Goal: Transaction & Acquisition: Download file/media

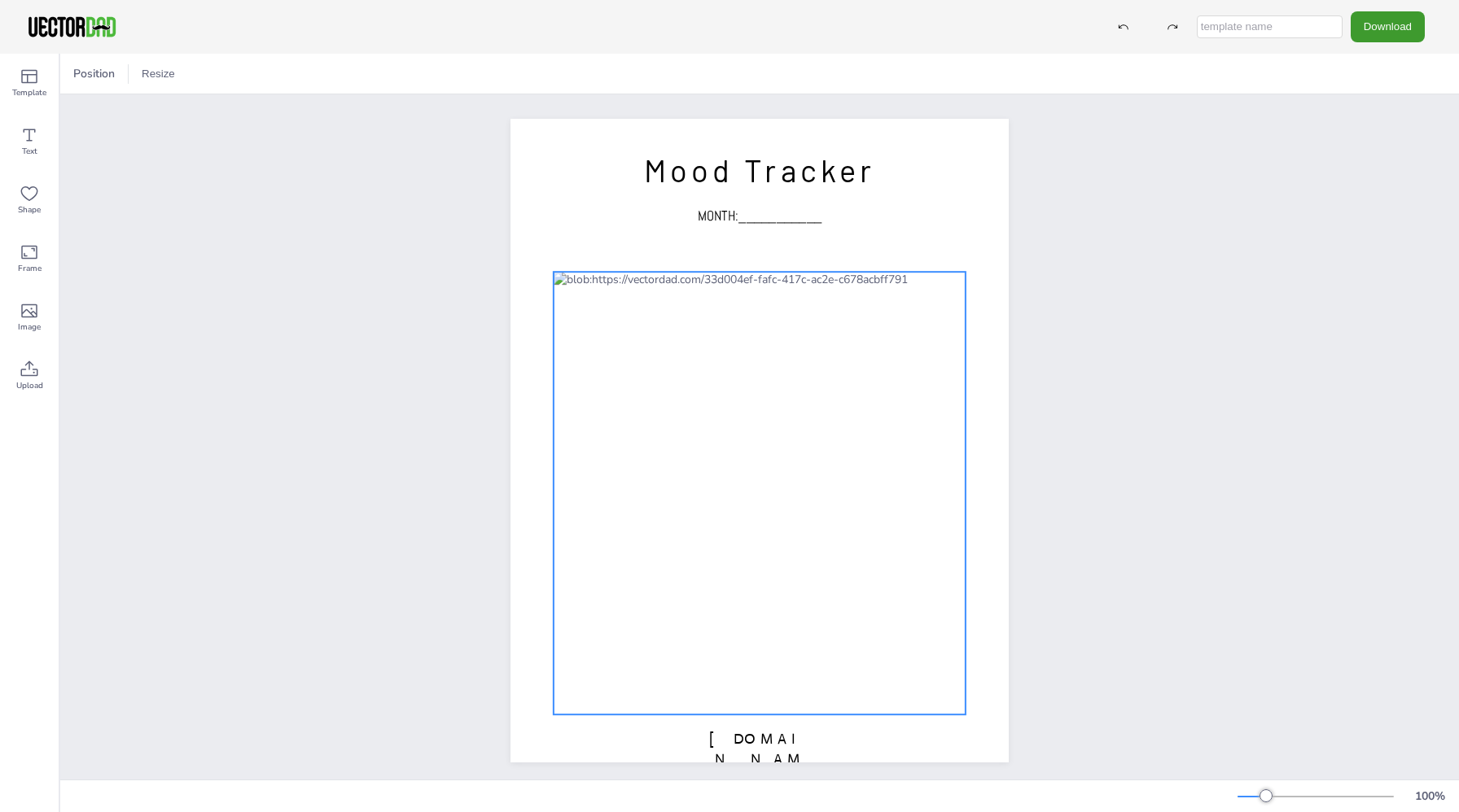
click at [943, 277] on div at bounding box center [760, 493] width 412 height 443
click at [941, 273] on div at bounding box center [760, 493] width 412 height 443
click at [936, 295] on div at bounding box center [760, 493] width 412 height 443
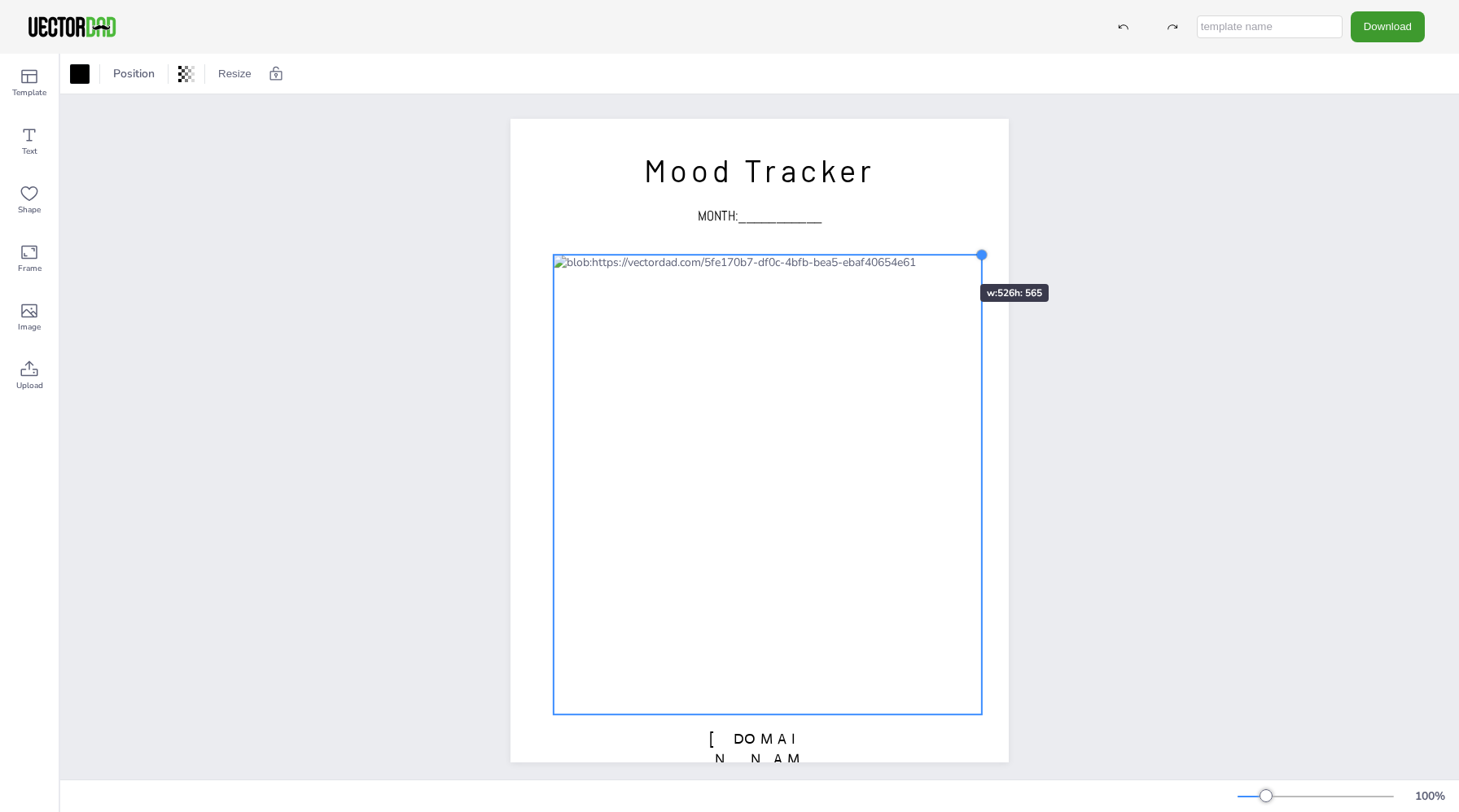
drag, startPoint x: 963, startPoint y: 272, endPoint x: 931, endPoint y: 255, distance: 36.2
click at [931, 255] on div "[DOMAIN_NAME] Mood Tracker MONTH:___________" at bounding box center [759, 441] width 498 height 644
click at [943, 337] on div at bounding box center [768, 485] width 428 height 460
click at [962, 277] on div at bounding box center [768, 485] width 428 height 460
click at [961, 278] on div at bounding box center [768, 485] width 428 height 460
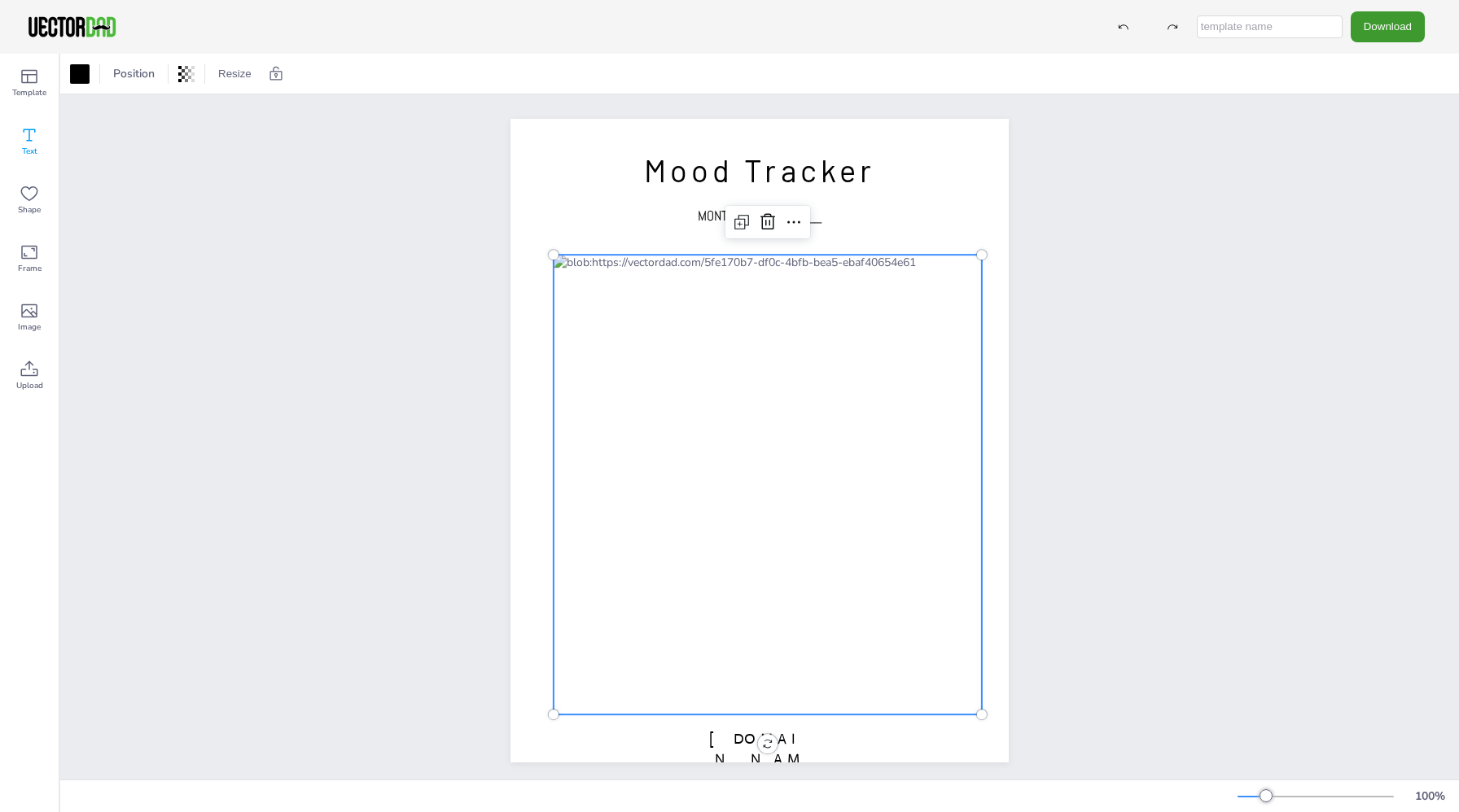
click at [30, 133] on icon at bounding box center [29, 135] width 20 height 20
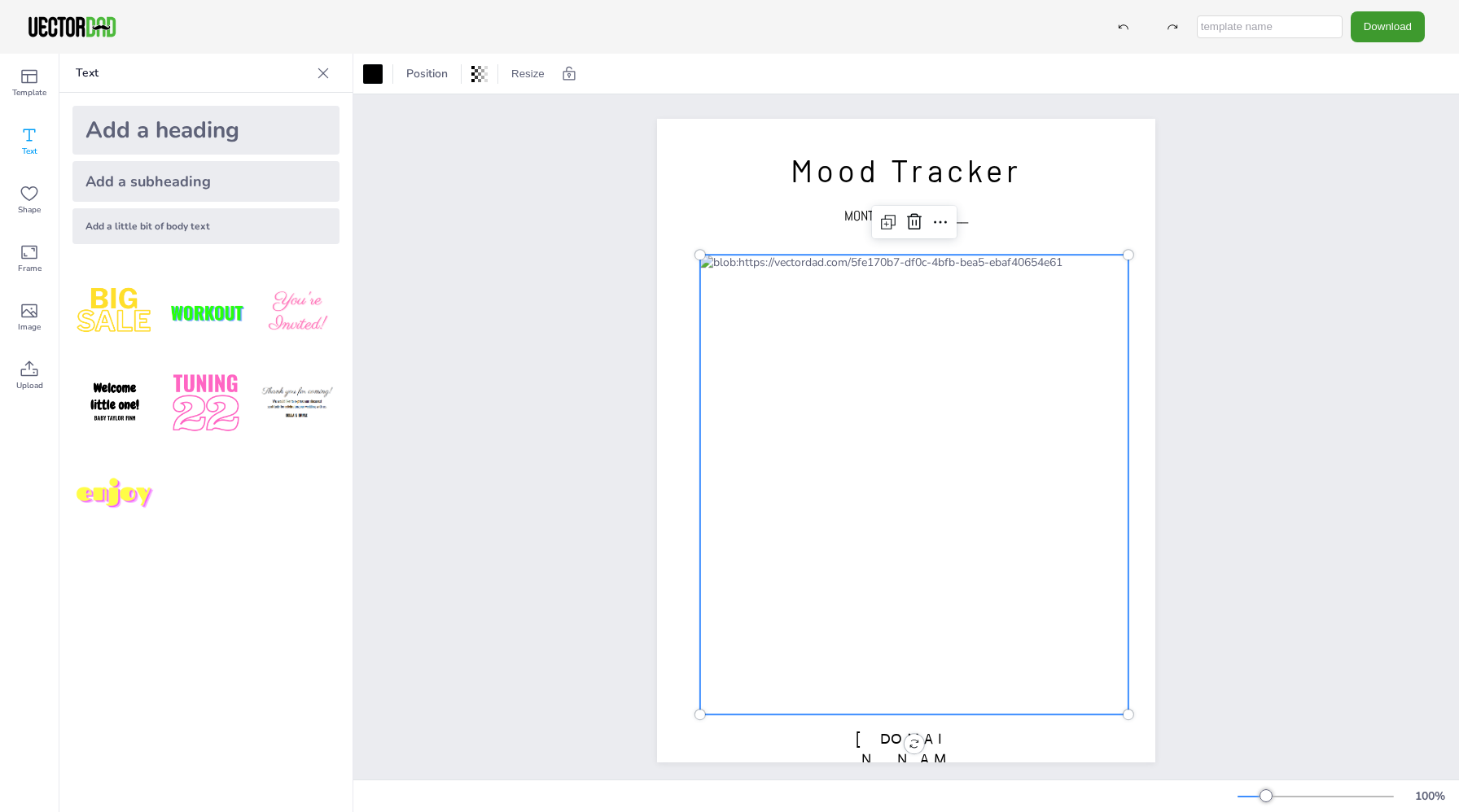
click at [1097, 274] on div at bounding box center [914, 485] width 428 height 460
click at [1101, 515] on div at bounding box center [914, 485] width 428 height 460
click at [1374, 316] on div "[DOMAIN_NAME] Mood Tracker MONTH:___________" at bounding box center [906, 440] width 1106 height 693
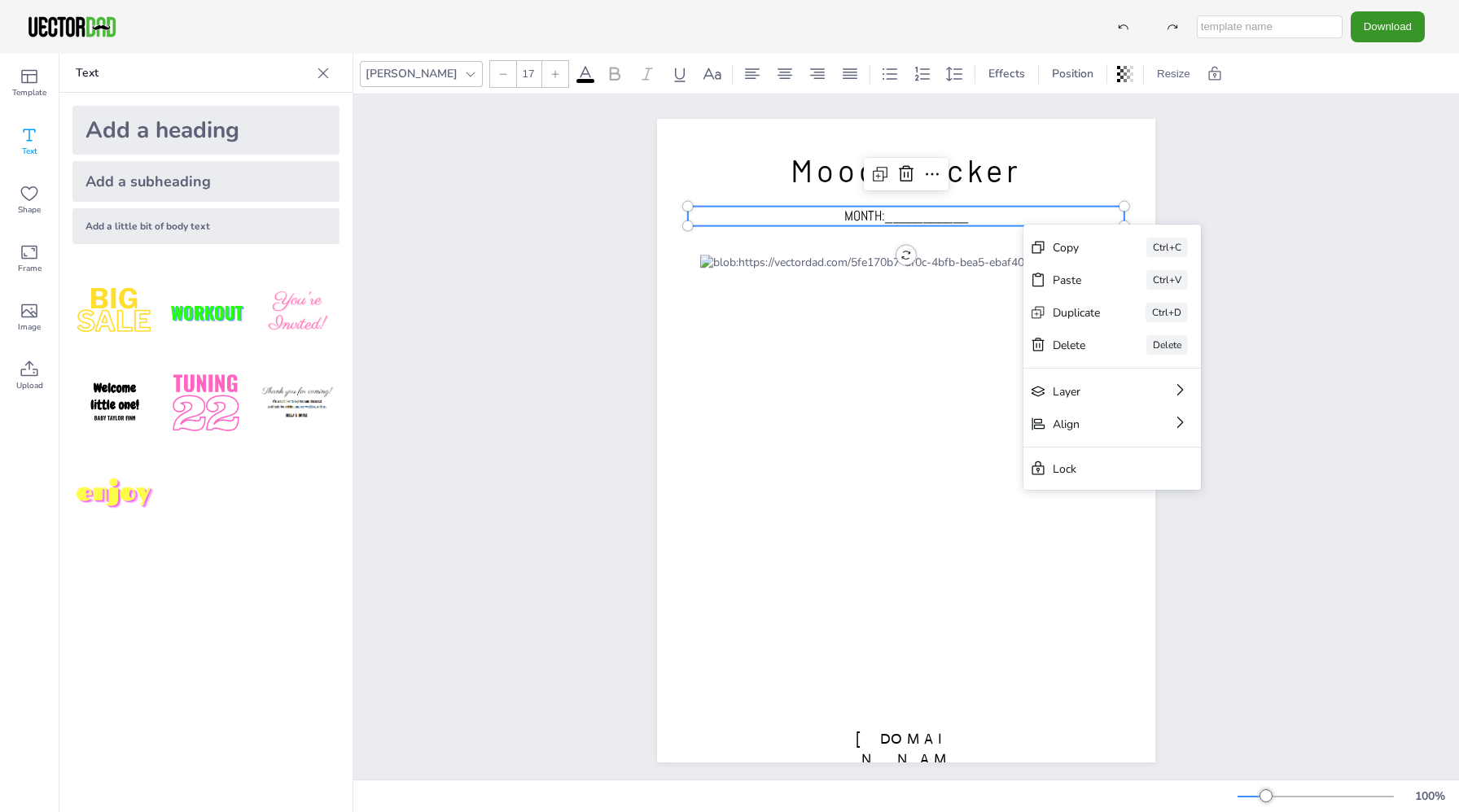
click at [1379, 26] on button "Download" at bounding box center [1387, 27] width 74 height 30
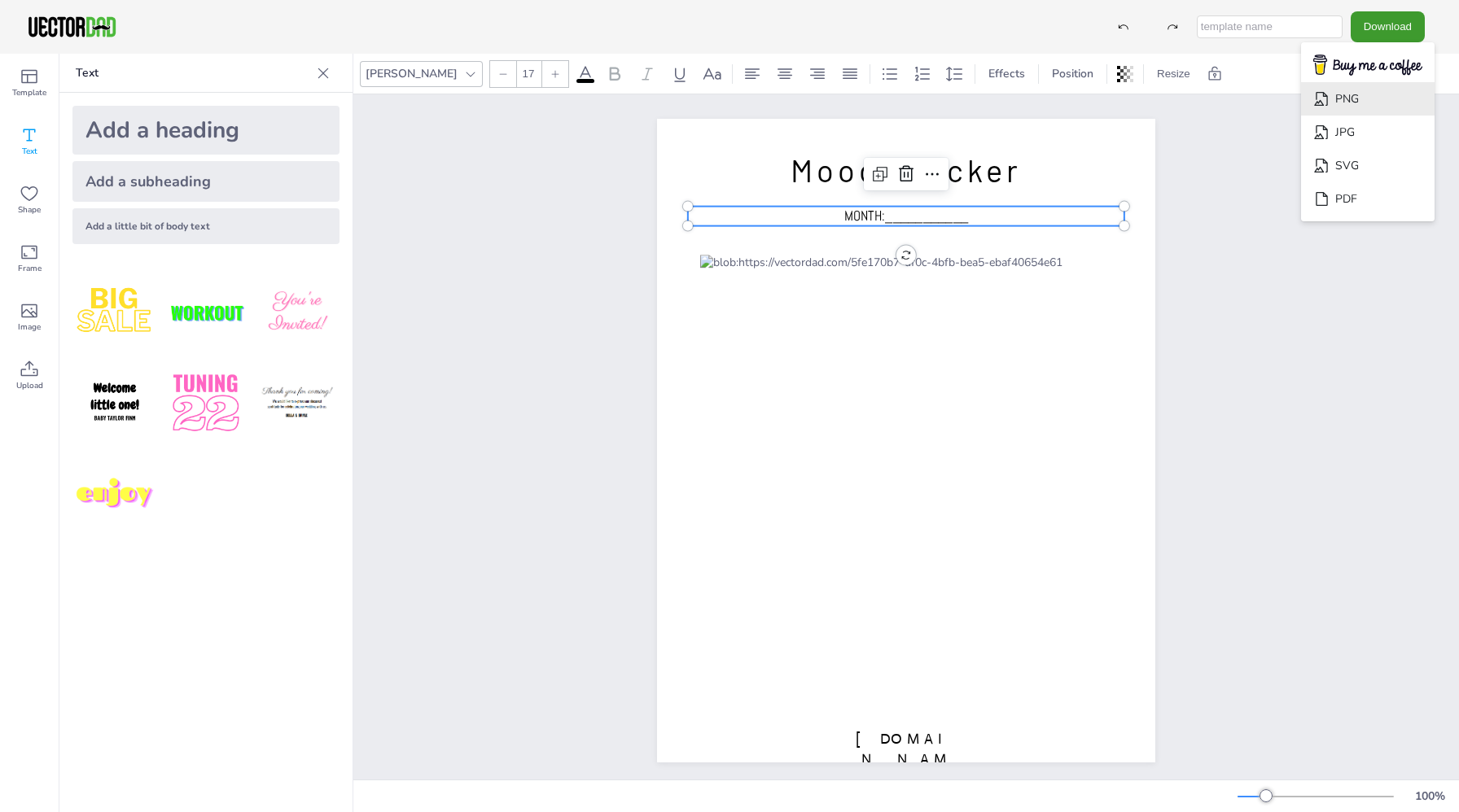
click at [1388, 102] on li "PNG" at bounding box center [1368, 99] width 133 height 34
